Goal: Communication & Community: Answer question/provide support

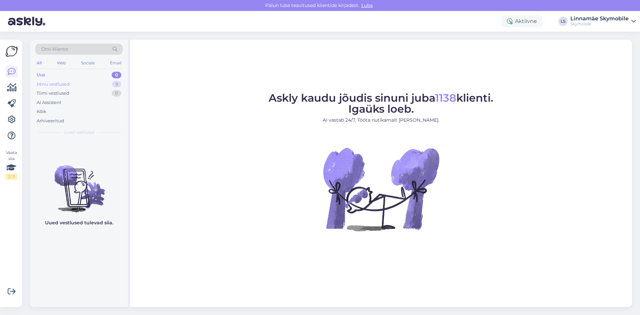
click at [68, 87] on div "Minu vestlused" at bounding box center [53, 84] width 33 height 7
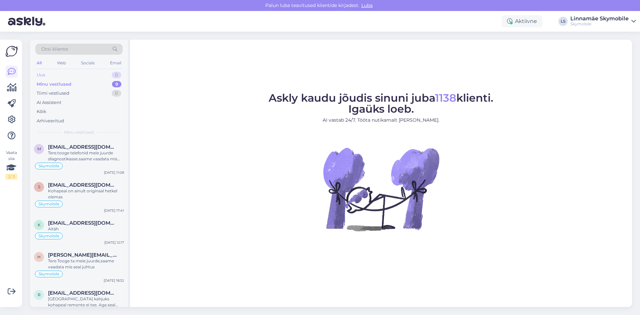
click at [45, 75] on div "Uus" at bounding box center [41, 75] width 8 height 7
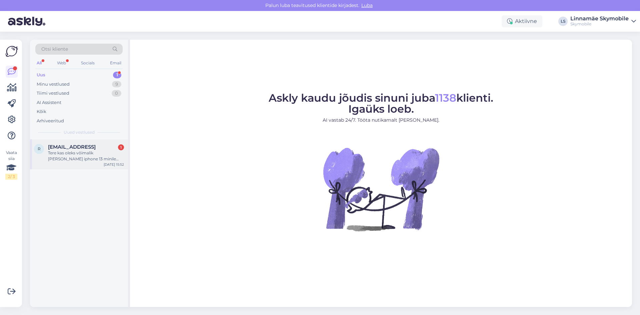
click at [105, 162] on div "[PERSON_NAME] [PERSON_NAME][EMAIL_ADDRESS] 1 Tere kas oleks võimalik [PERSON_NA…" at bounding box center [79, 154] width 98 height 30
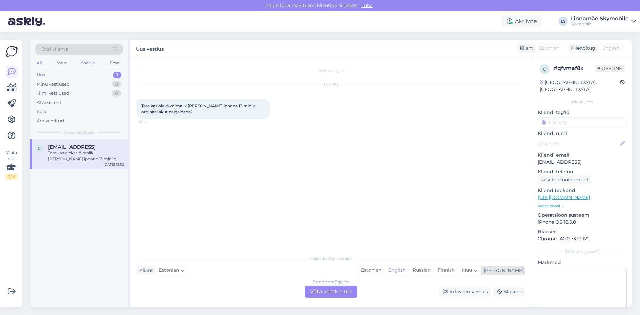
click at [385, 269] on div "Estonian" at bounding box center [371, 271] width 27 height 10
click at [336, 294] on div "Estonian to Estonian Võta vestlus üle" at bounding box center [331, 292] width 53 height 12
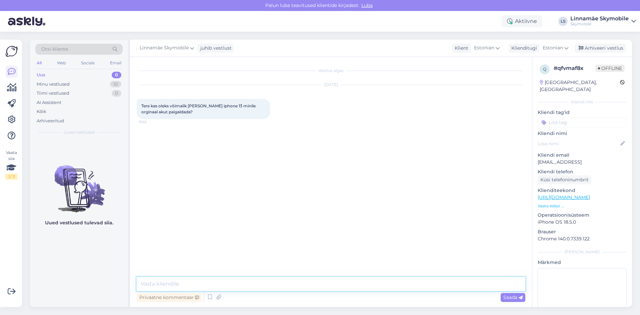
click at [254, 281] on textarea at bounding box center [331, 284] width 389 height 14
type textarea "Tere.[PERSON_NAME] kahjuks ei saa.Homme saame pakuda päeva jooksul vahetada"
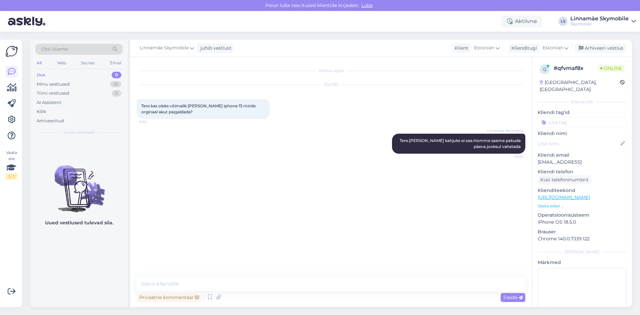
click at [570, 117] on input at bounding box center [582, 122] width 89 height 10
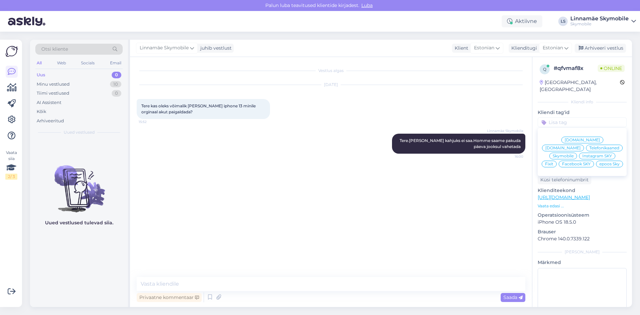
click at [574, 154] on span "Skymobile" at bounding box center [563, 156] width 21 height 4
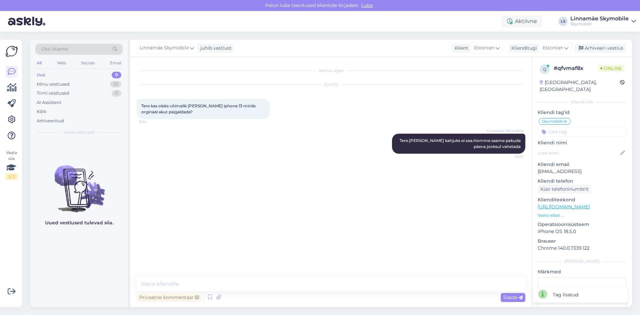
click at [272, 176] on div "Vestlus algas [DATE] Tere kas oleks võimalik [PERSON_NAME] iphone 13 minile org…" at bounding box center [334, 167] width 395 height 207
click at [426, 201] on div "Vestlus algas [DATE] Tere kas oleks võimalik [PERSON_NAME] iphone 13 minile org…" at bounding box center [334, 167] width 395 height 207
click at [260, 284] on textarea at bounding box center [331, 284] width 389 height 14
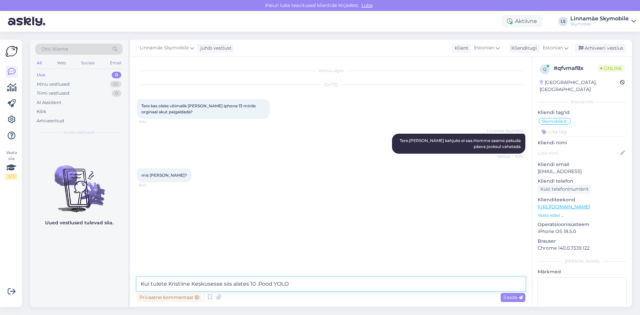
type textarea "Kui tulete Kristiine Keskusesse siis alates 10 .Pood YOLO"
click at [329, 282] on textarea "Kui tulete Kristiine Keskusesse siis alates 10 .Pood YOLO" at bounding box center [331, 284] width 389 height 14
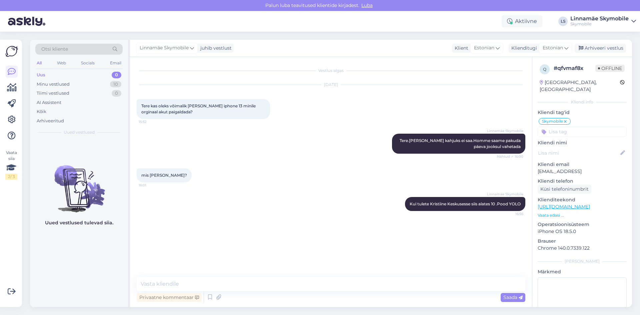
click at [334, 235] on div "Vestlus algas [DATE] Tere kas oleks võimalik [PERSON_NAME] iphone 13 minile org…" at bounding box center [334, 167] width 395 height 207
